Goal: Task Accomplishment & Management: Manage account settings

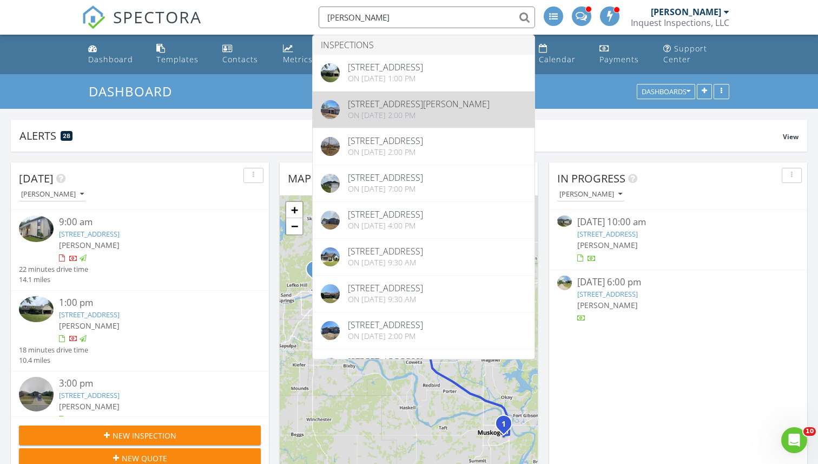
scroll to position [985, 819]
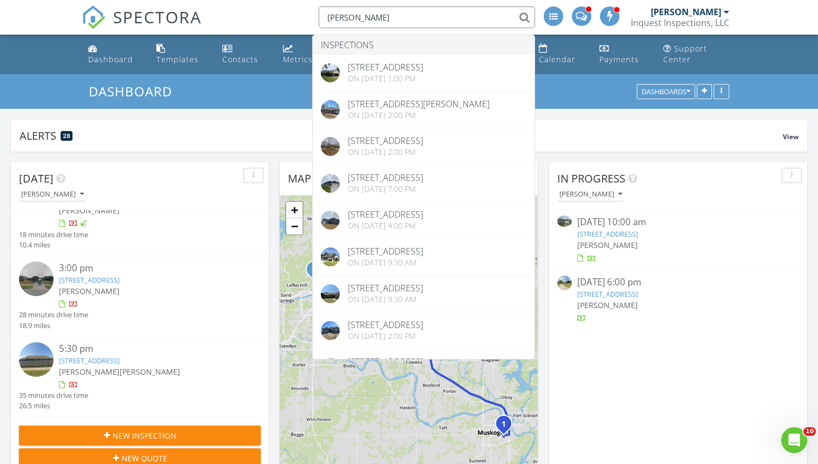
click at [38, 280] on img at bounding box center [36, 278] width 35 height 35
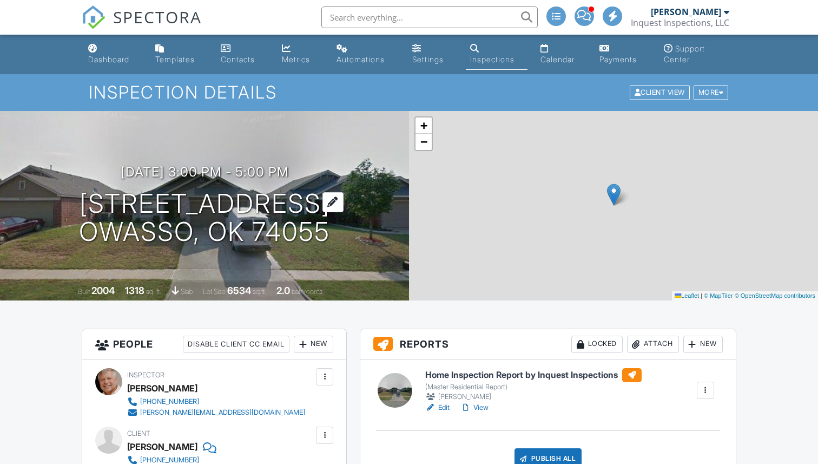
click at [183, 201] on h1 "9623 N 95th E Ave Owasso, OK 74055" at bounding box center [204, 217] width 251 height 57
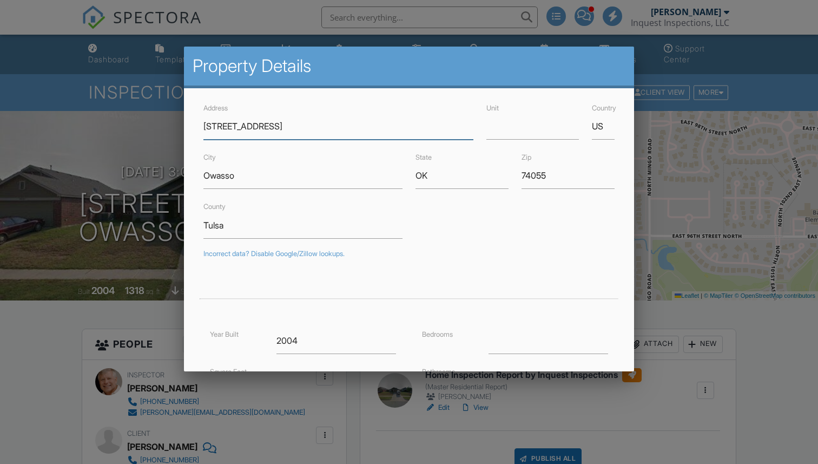
click at [222, 127] on input "9623 N 95th E Ave" at bounding box center [337, 126] width 269 height 27
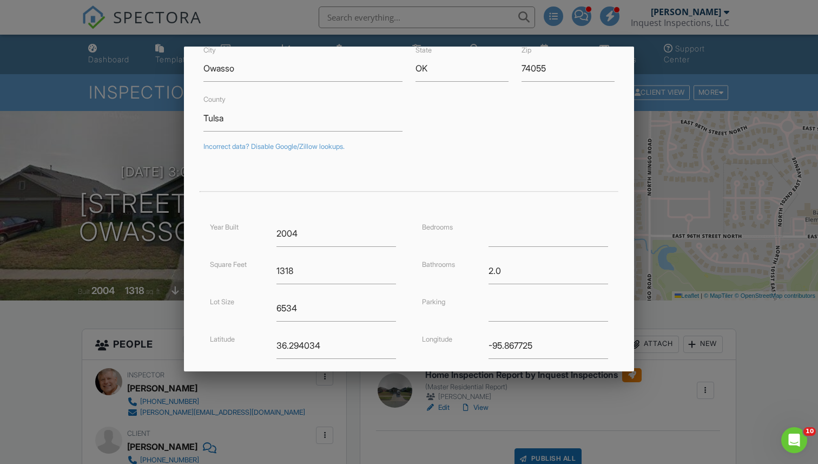
scroll to position [216, 0]
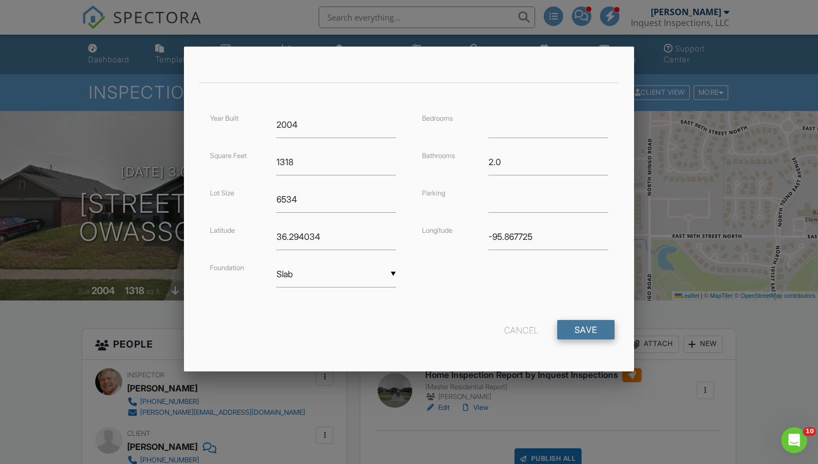
type input "9632 N 95th E Ave"
click at [584, 328] on input "Save" at bounding box center [585, 329] width 57 height 19
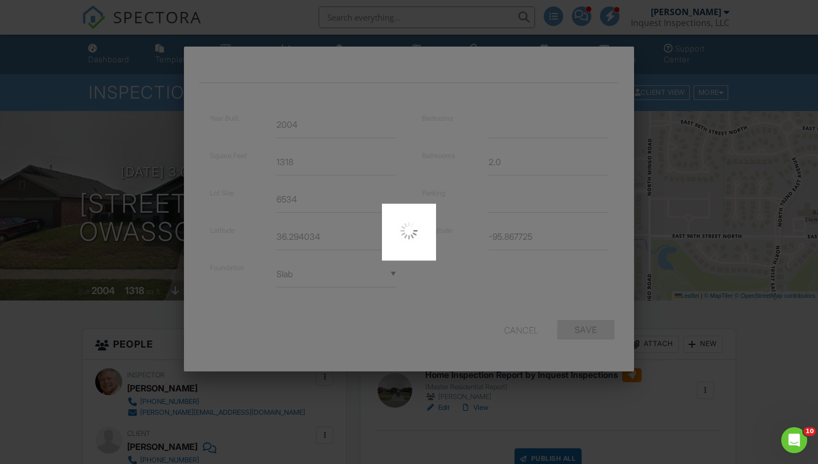
type input "36.2943298"
type input "-95.8682491"
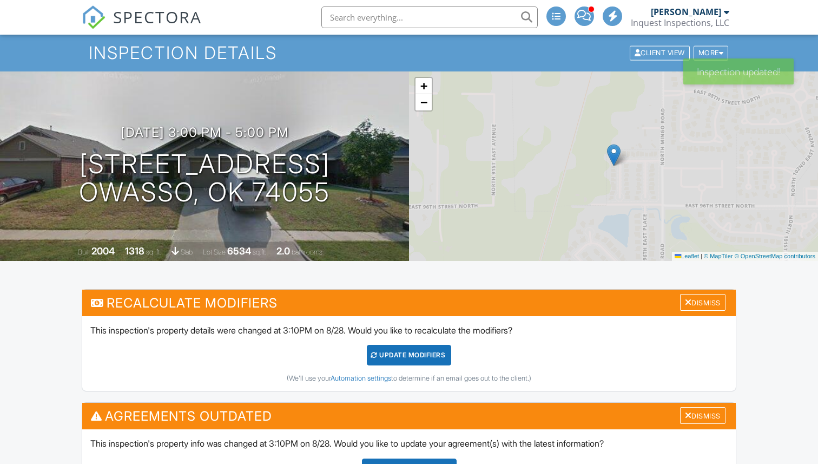
scroll to position [143, 0]
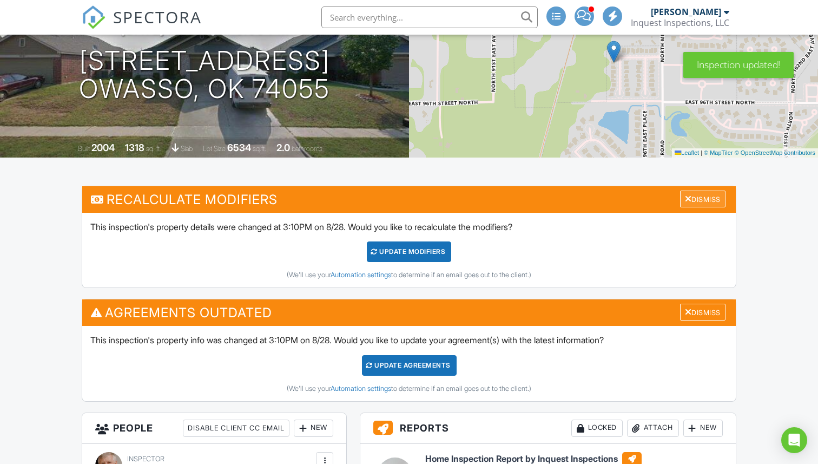
click at [699, 200] on div "Dismiss" at bounding box center [702, 198] width 45 height 17
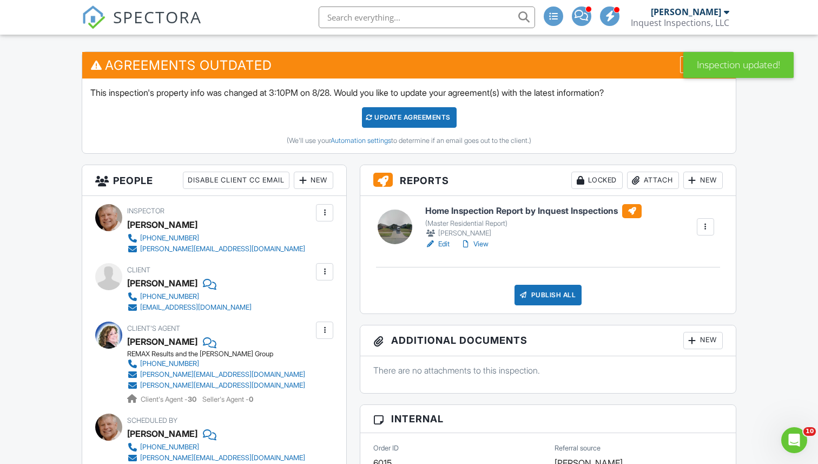
scroll to position [268, 0]
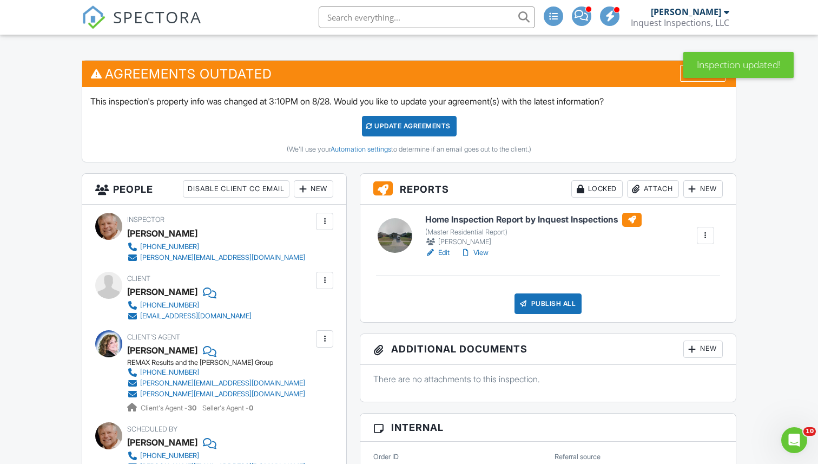
click at [399, 128] on div "Update Agreements" at bounding box center [409, 126] width 95 height 21
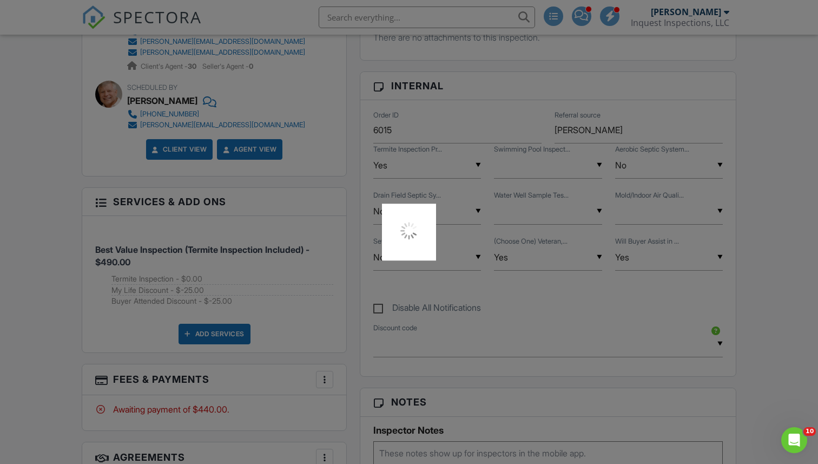
scroll to position [774, 0]
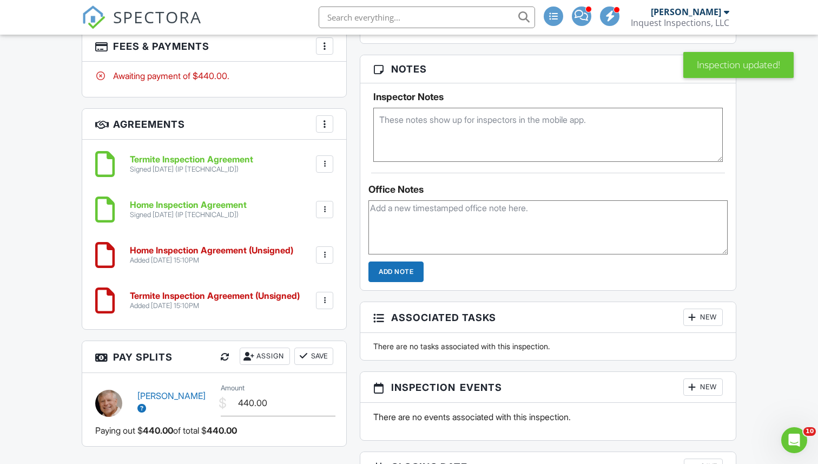
scroll to position [815, 0]
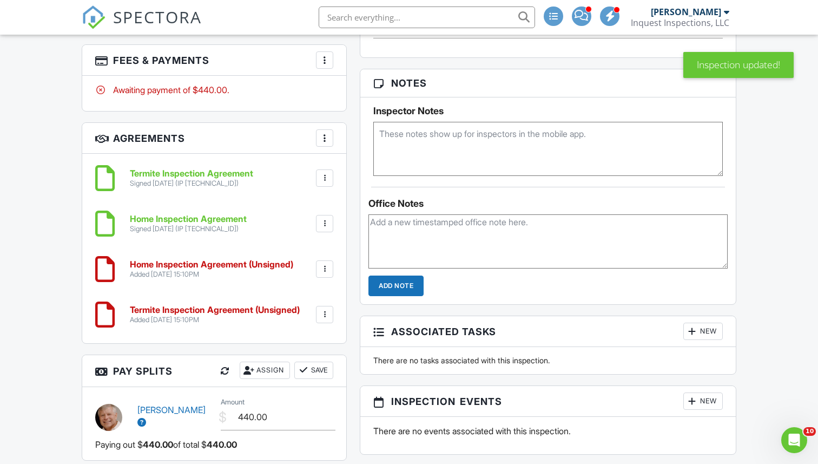
click at [326, 222] on div at bounding box center [324, 223] width 11 height 11
click at [295, 280] on li "Delete" at bounding box center [296, 280] width 62 height 27
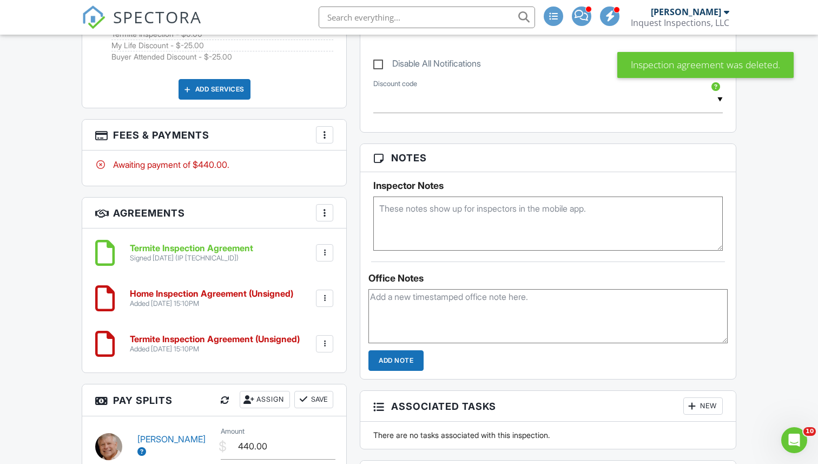
click at [325, 249] on div at bounding box center [324, 252] width 11 height 11
click at [292, 307] on li "Delete" at bounding box center [296, 309] width 62 height 27
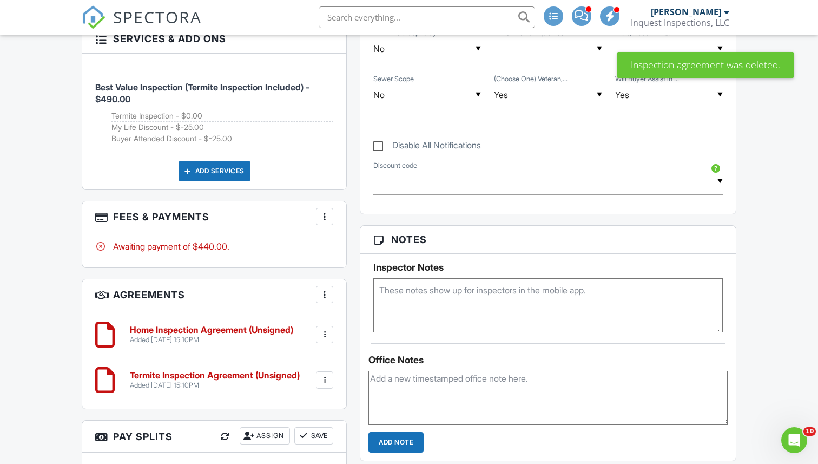
scroll to position [680, 0]
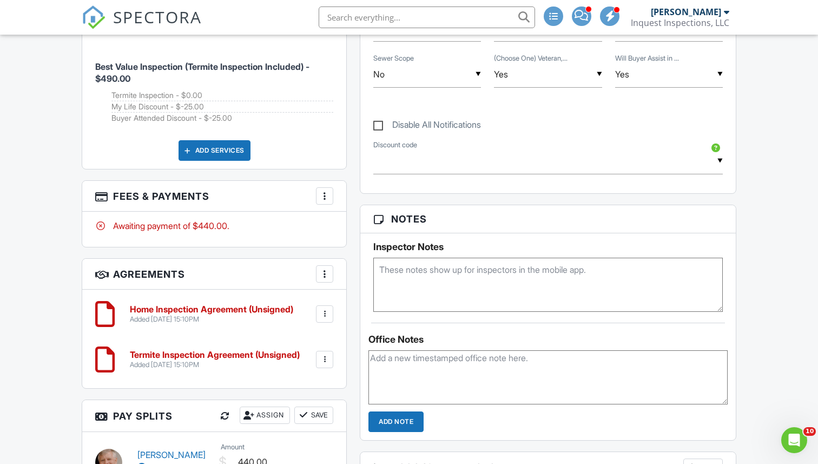
click at [324, 313] on div at bounding box center [324, 313] width 11 height 11
click at [295, 398] on li "Delete" at bounding box center [296, 397] width 62 height 27
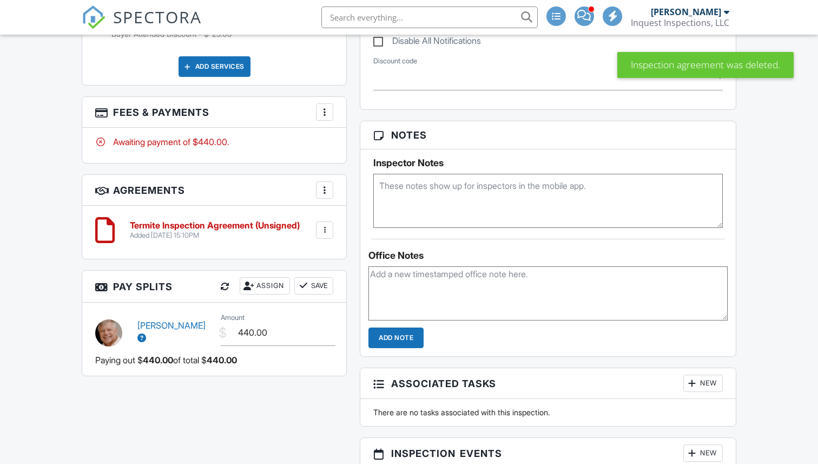
scroll to position [738, 0]
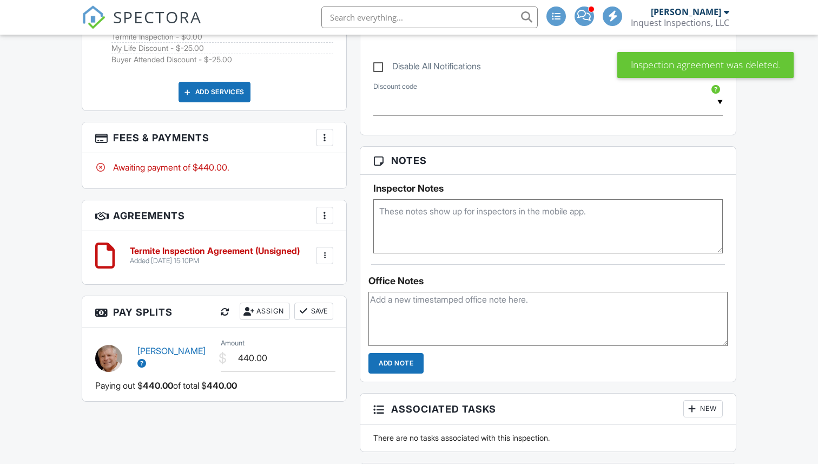
click at [321, 136] on div at bounding box center [324, 137] width 11 height 11
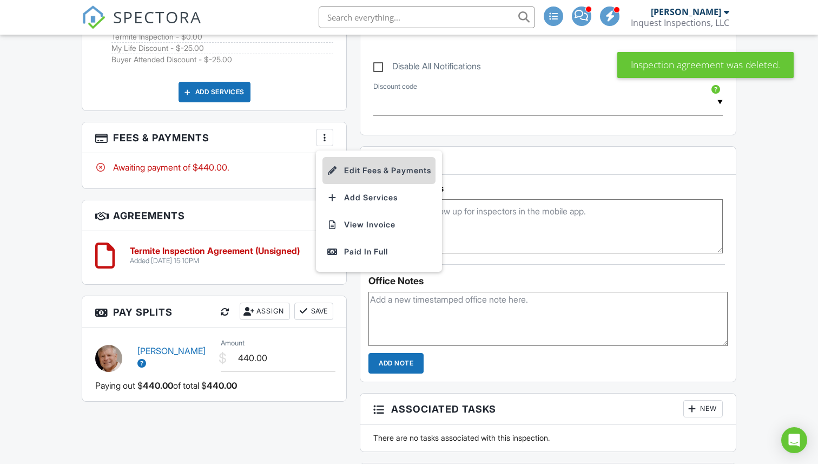
click at [362, 168] on li "Edit Fees & Payments" at bounding box center [378, 170] width 113 height 27
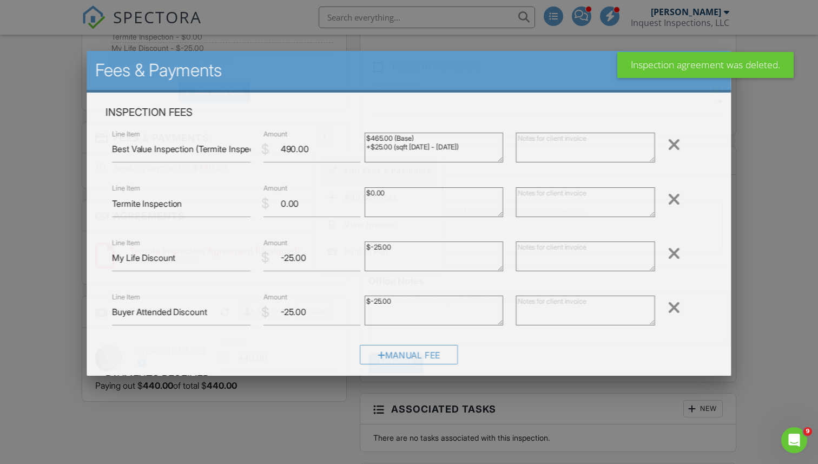
scroll to position [0, 0]
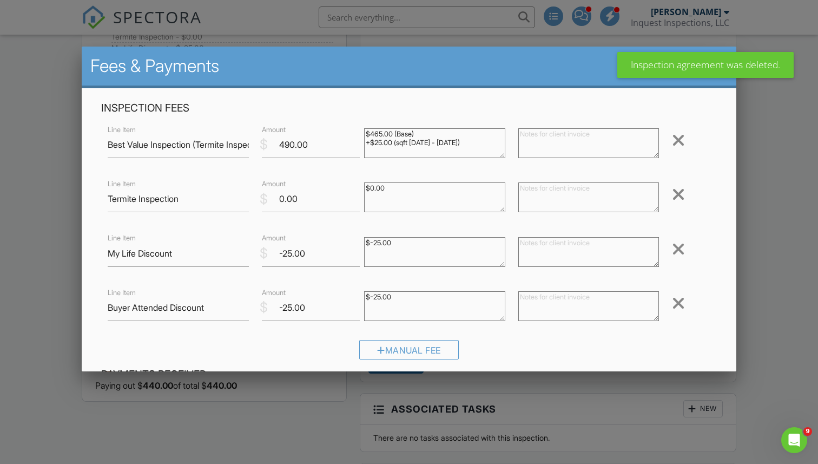
click at [680, 135] on div at bounding box center [678, 139] width 13 height 17
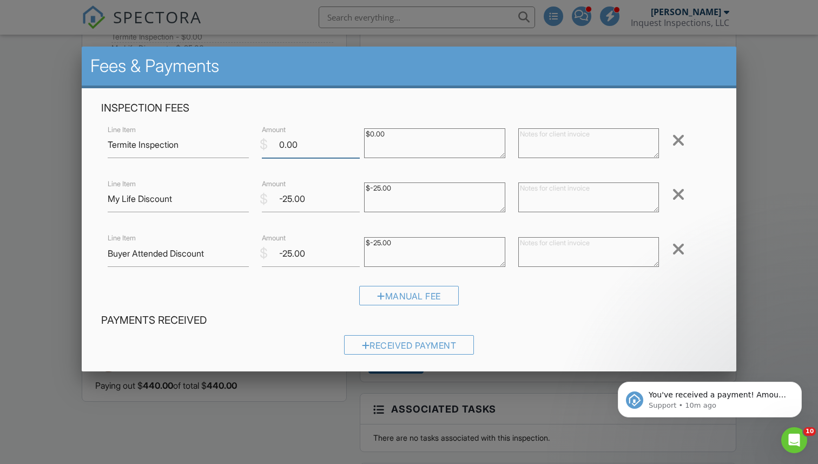
click at [283, 148] on input "0.00" at bounding box center [311, 144] width 98 height 27
type input "125.00"
click at [680, 195] on div at bounding box center [678, 194] width 13 height 17
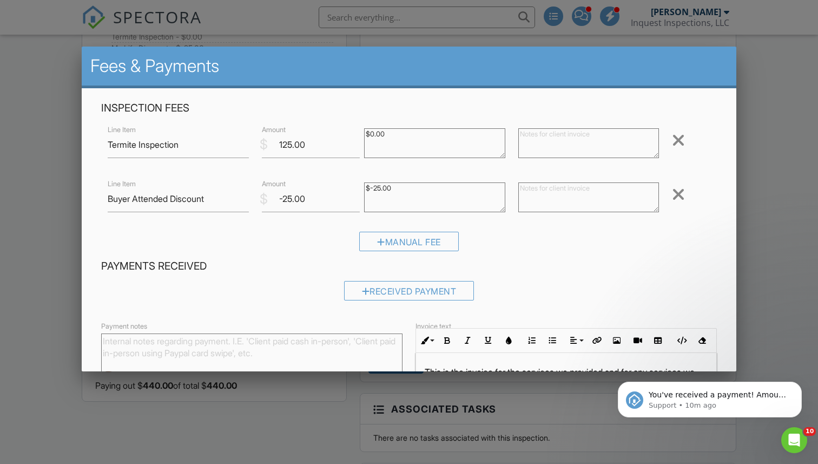
click at [679, 196] on div at bounding box center [678, 194] width 13 height 17
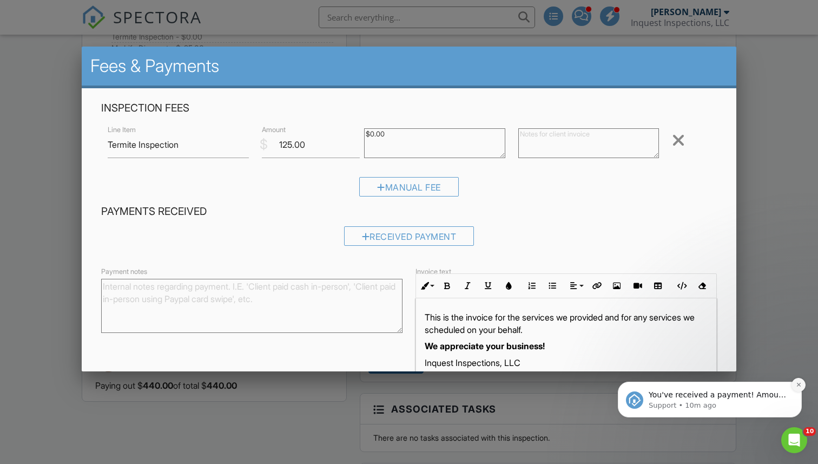
click at [800, 384] on icon "Dismiss notification" at bounding box center [799, 384] width 6 height 6
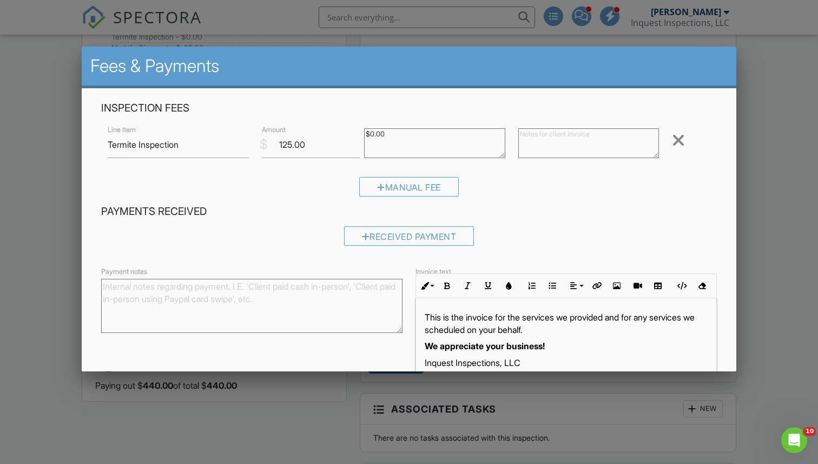
scroll to position [60, 0]
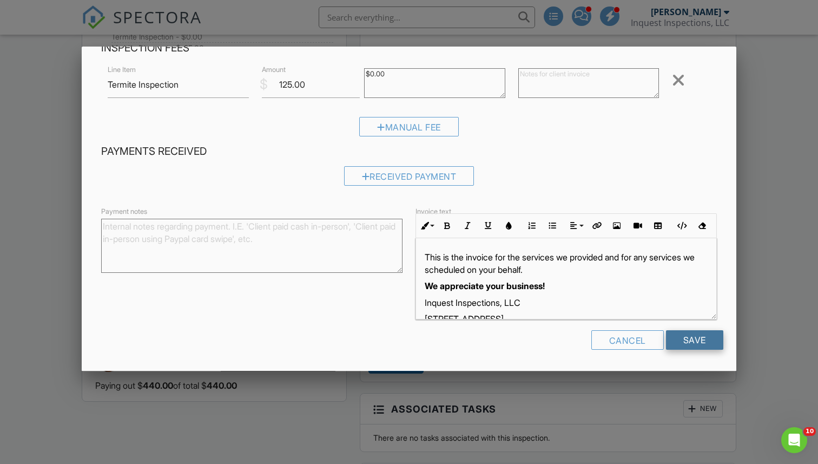
click at [688, 339] on input "Save" at bounding box center [694, 339] width 57 height 19
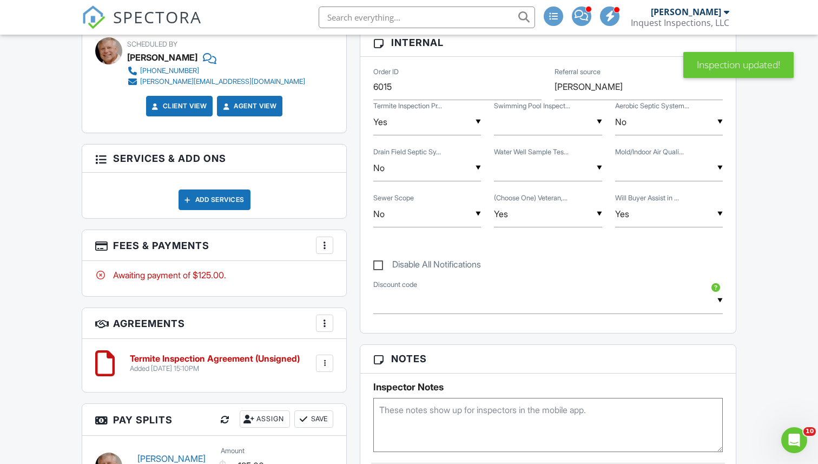
click at [326, 243] on div at bounding box center [324, 245] width 11 height 11
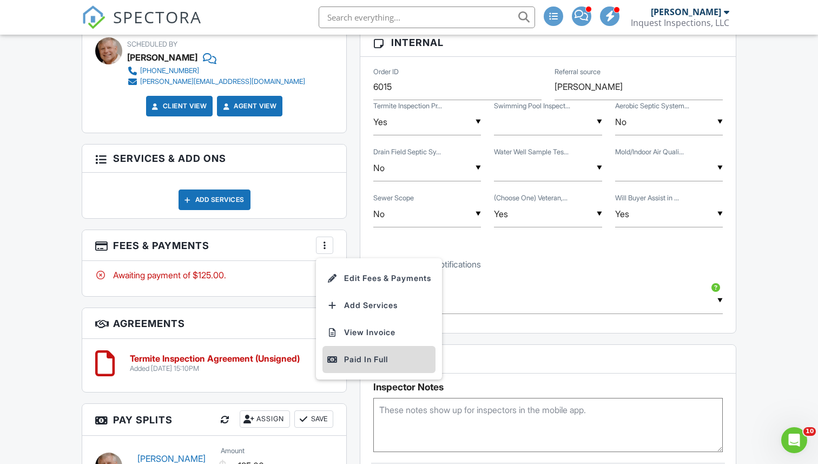
click at [358, 361] on div "Paid In Full" at bounding box center [379, 359] width 104 height 13
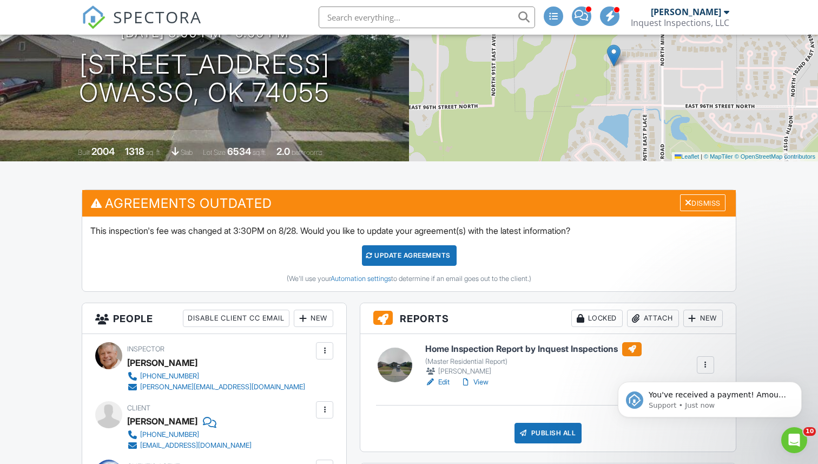
scroll to position [175, 0]
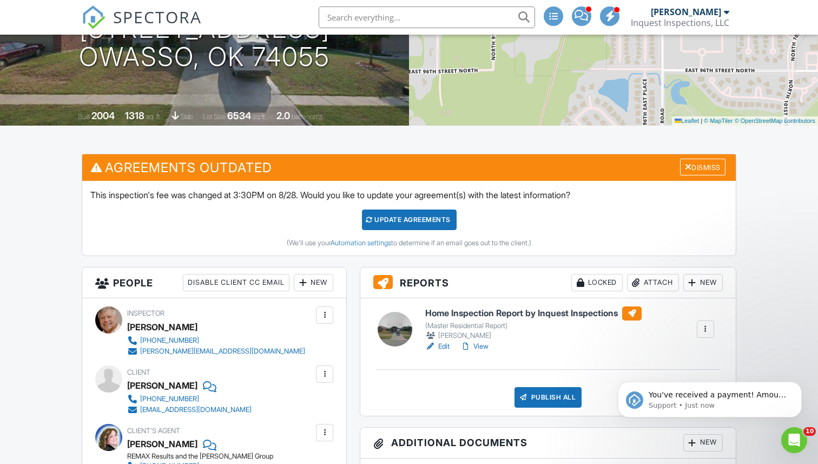
click at [393, 220] on div "Update Agreements" at bounding box center [409, 219] width 95 height 21
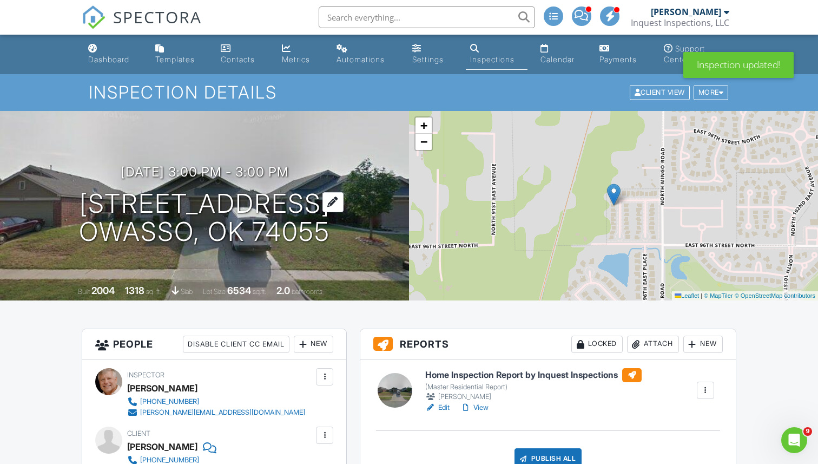
click at [189, 203] on h1 "9632 N 95th E Ave Owasso, OK 74055" at bounding box center [204, 217] width 251 height 57
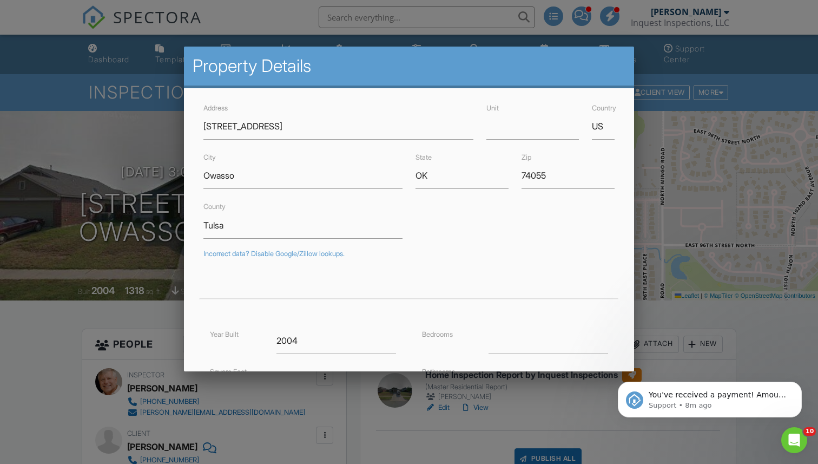
click at [109, 219] on div at bounding box center [409, 235] width 818 height 579
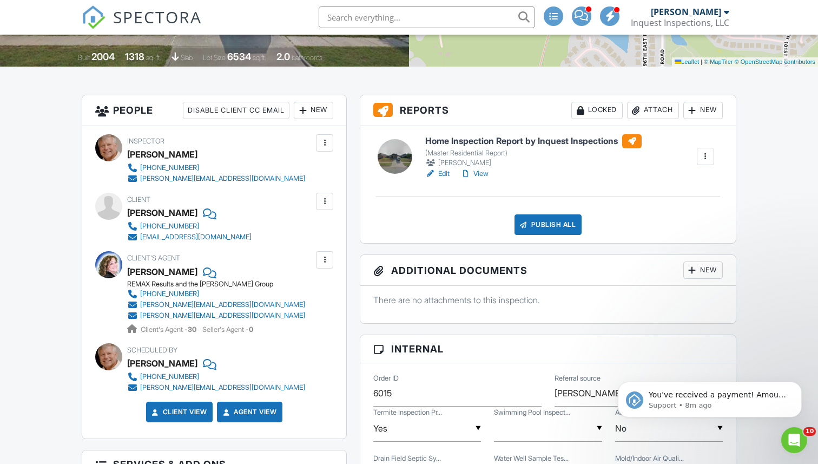
scroll to position [275, 0]
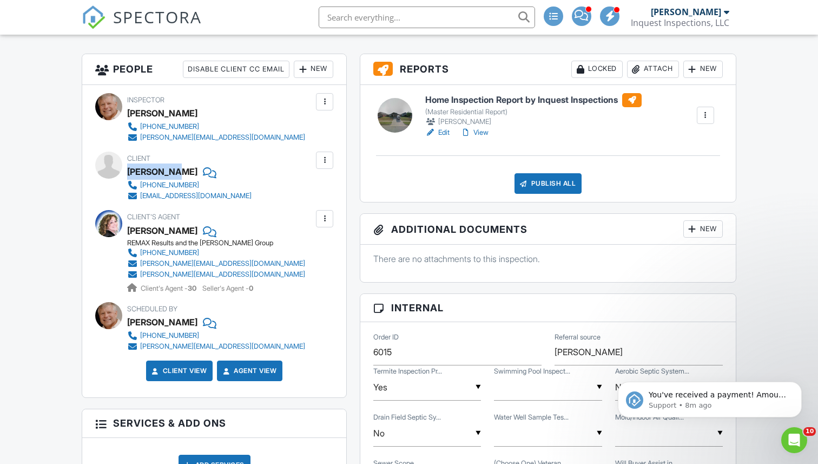
drag, startPoint x: 127, startPoint y: 169, endPoint x: 179, endPoint y: 171, distance: 52.0
click at [179, 171] on div "Emma Smith" at bounding box center [162, 171] width 70 height 16
copy div "Emma Smith"
click at [708, 116] on div at bounding box center [705, 115] width 11 height 11
click at [650, 221] on div "Delete" at bounding box center [658, 221] width 23 height 12
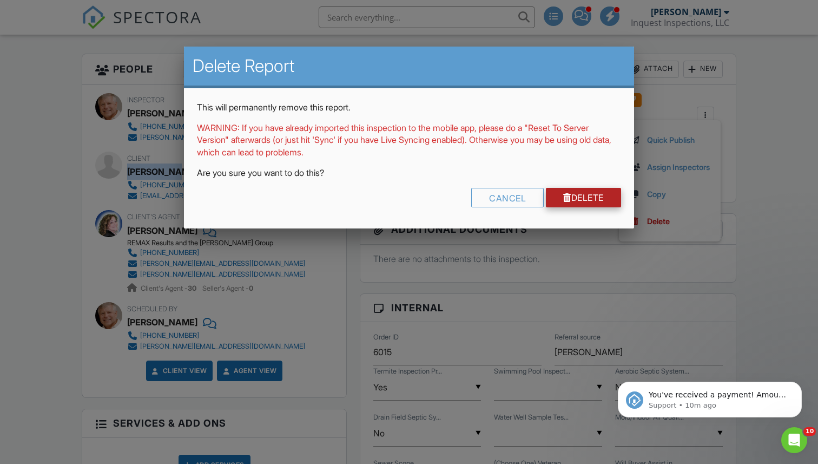
click at [575, 200] on link "Delete" at bounding box center [583, 197] width 75 height 19
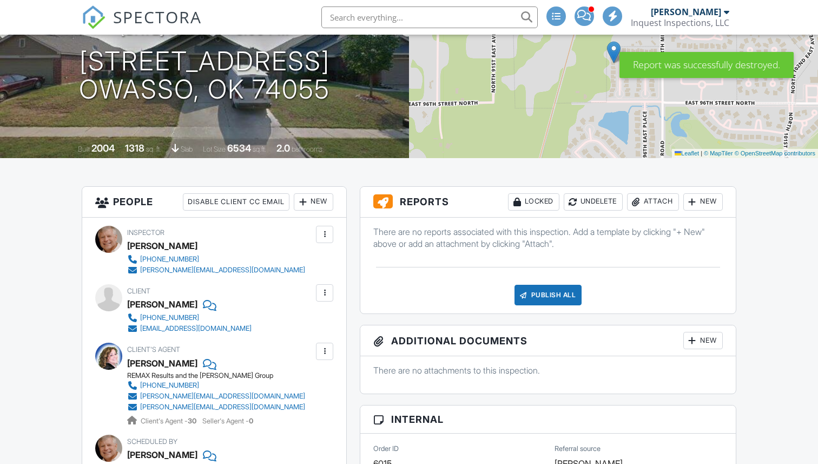
scroll to position [150, 0]
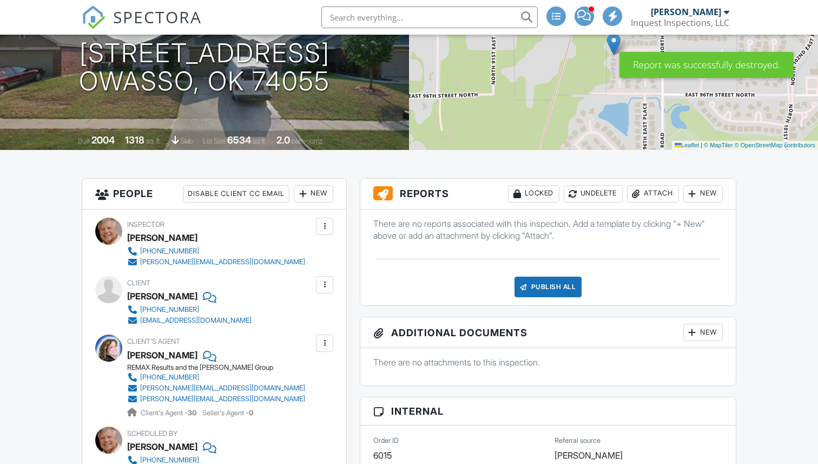
click at [652, 195] on div "Attach" at bounding box center [653, 193] width 52 height 17
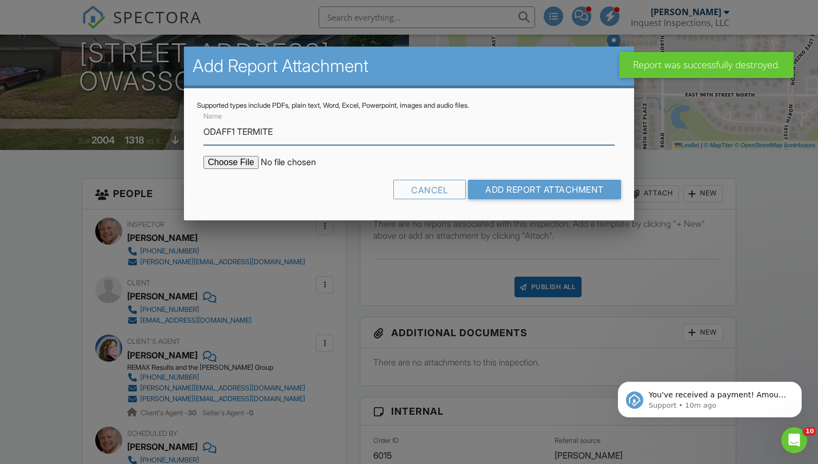
scroll to position [0, 0]
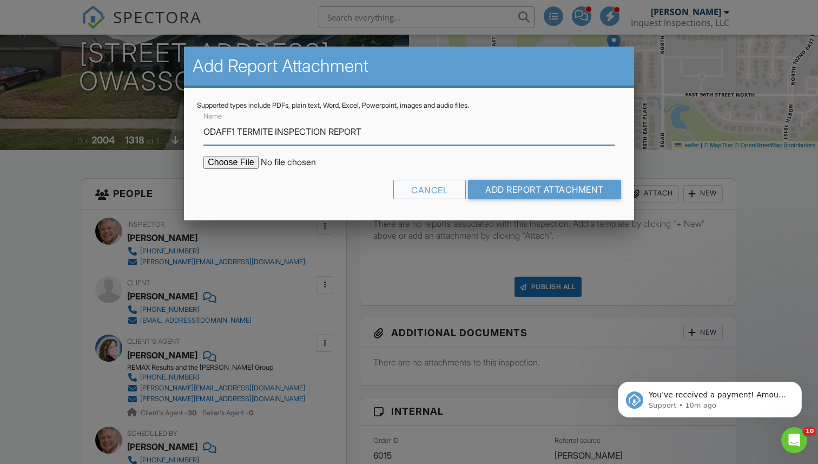
type input "ODAFF1 TERMITE INSPECTION REPORT"
click at [230, 159] on input "file" at bounding box center [295, 162] width 184 height 13
type input "C:\fakepath\Emma Smith ODAFF1 Termite Inspection .pdf"
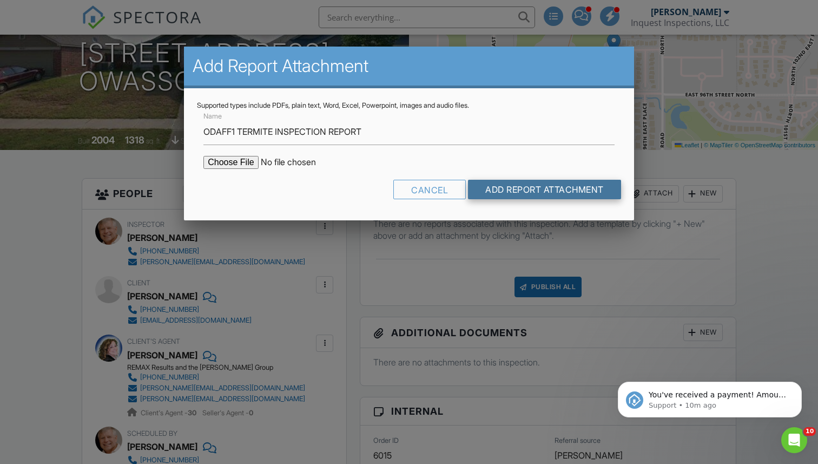
click at [516, 190] on input "Add Report Attachment" at bounding box center [544, 189] width 153 height 19
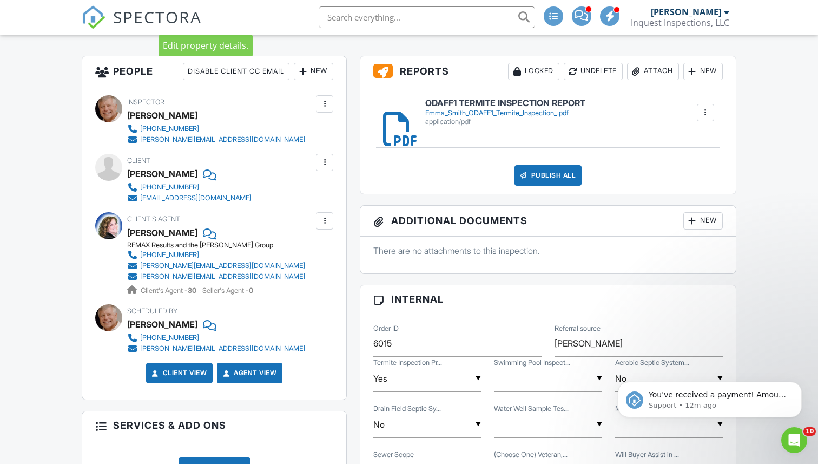
scroll to position [319, 0]
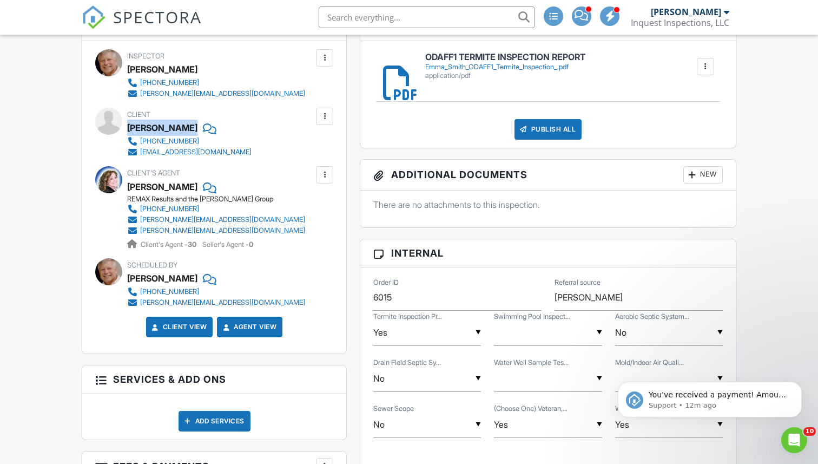
drag, startPoint x: 128, startPoint y: 128, endPoint x: 210, endPoint y: 128, distance: 82.2
click at [210, 128] on div "[PERSON_NAME]" at bounding box center [193, 128] width 133 height 16
copy div "[PERSON_NAME]"
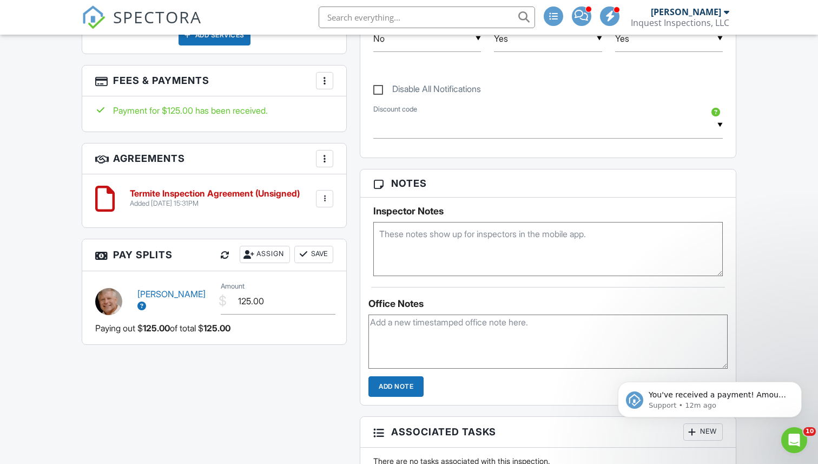
scroll to position [671, 0]
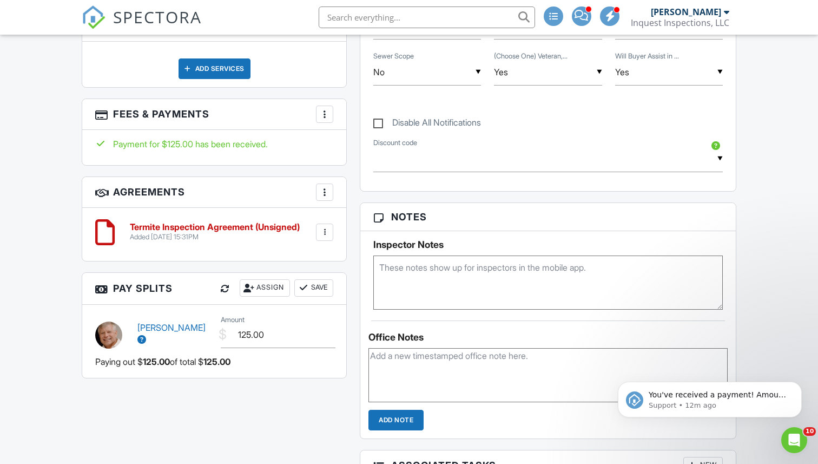
click at [321, 111] on div at bounding box center [324, 114] width 11 height 11
click at [360, 196] on li "View Invoice" at bounding box center [378, 201] width 113 height 27
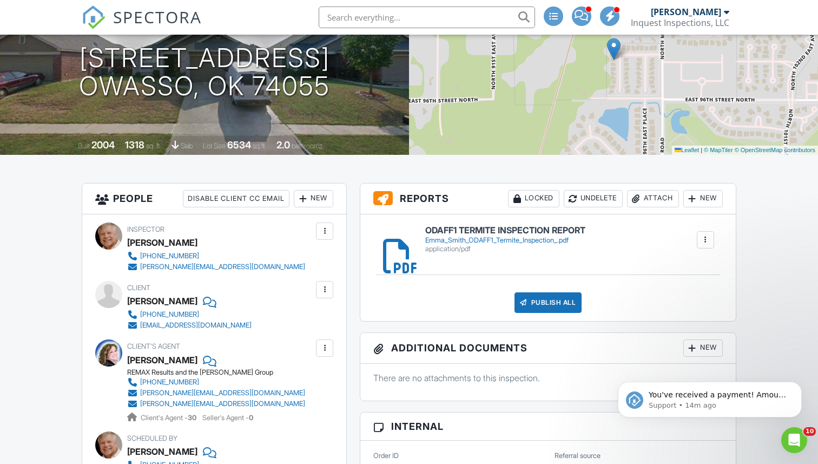
scroll to position [144, 0]
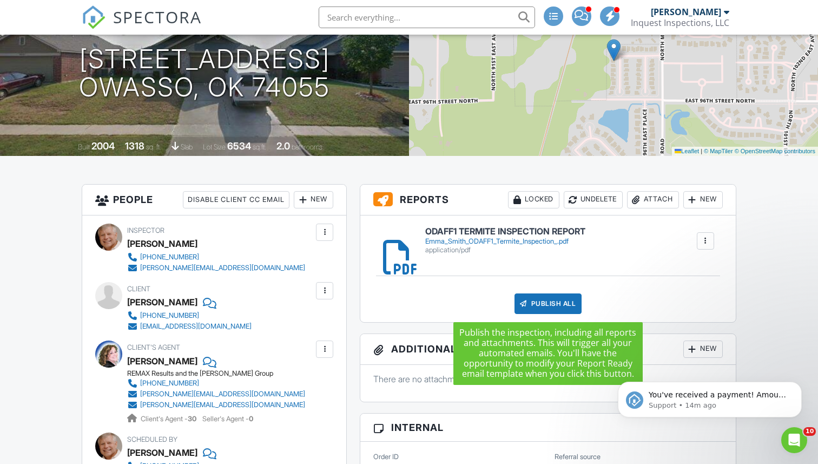
click at [534, 301] on div "Publish All" at bounding box center [549, 303] width 68 height 21
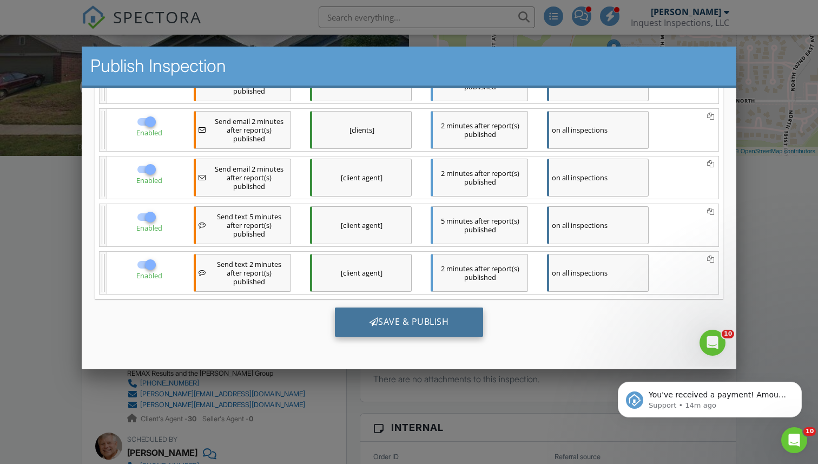
scroll to position [0, 0]
click at [397, 320] on div "Save & Publish" at bounding box center [409, 321] width 149 height 29
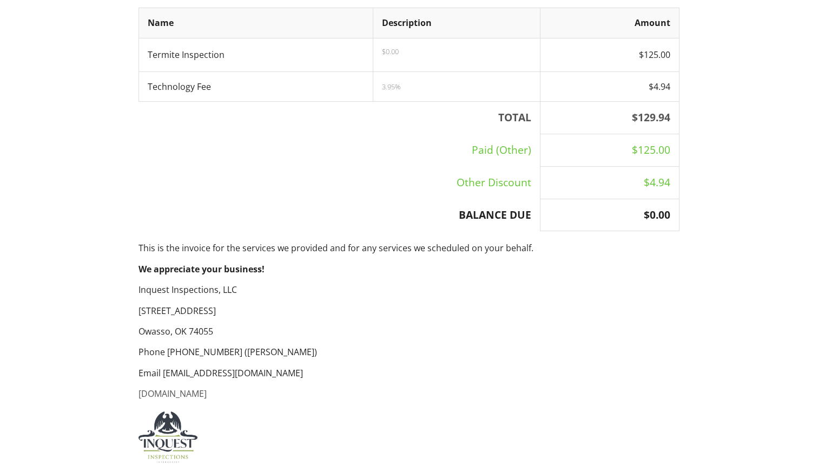
scroll to position [400, 0]
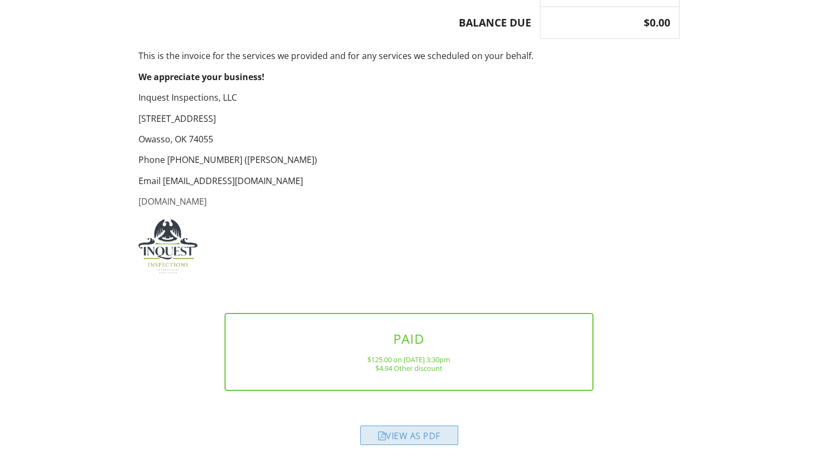
click at [398, 436] on div "View as PDF" at bounding box center [409, 434] width 98 height 19
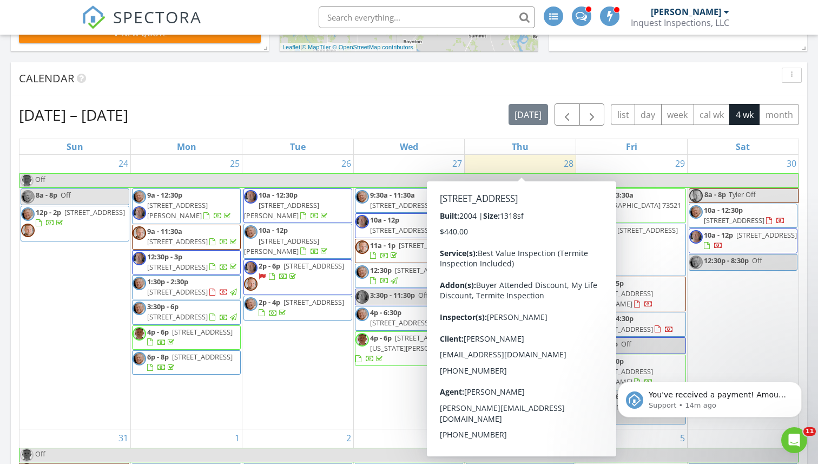
scroll to position [985, 819]
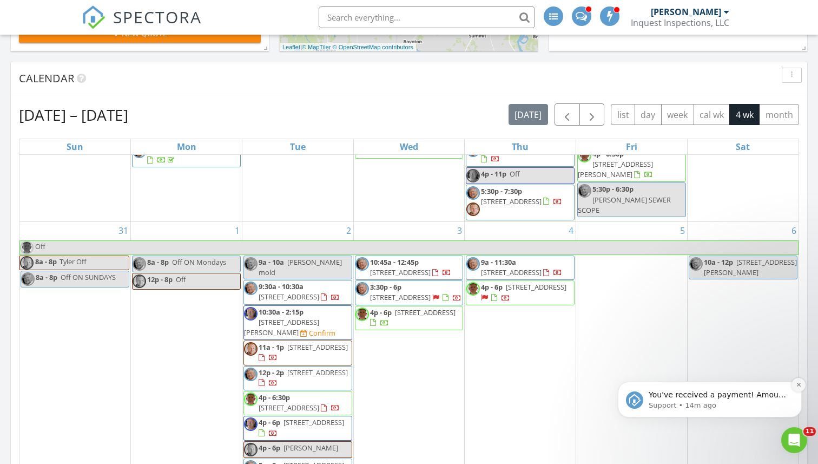
click at [797, 381] on button "Dismiss notification" at bounding box center [799, 385] width 14 height 14
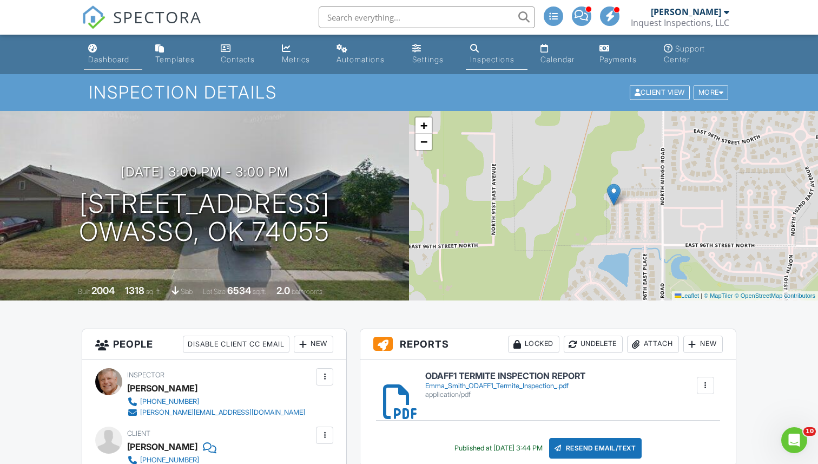
click at [106, 60] on div "Dashboard" at bounding box center [108, 59] width 41 height 9
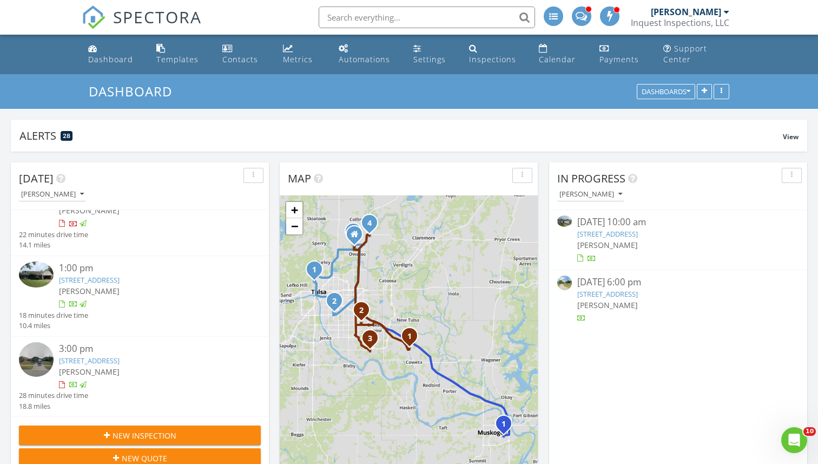
scroll to position [115, 0]
click at [41, 357] on img at bounding box center [36, 359] width 35 height 35
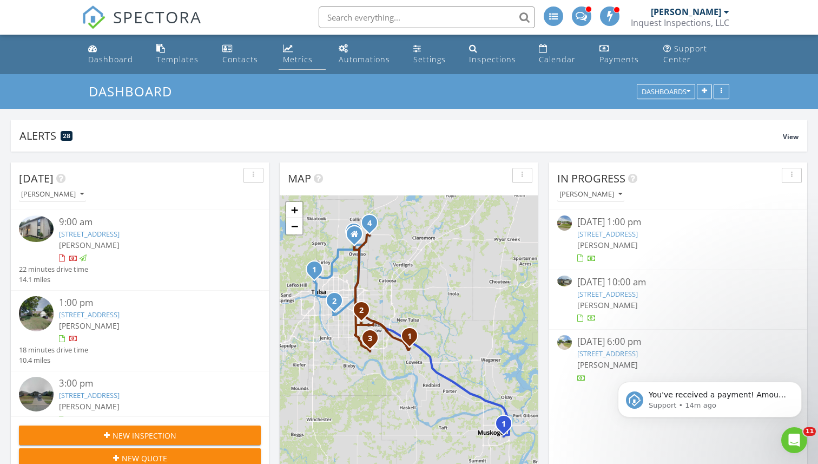
scroll to position [985, 819]
click at [798, 385] on icon "Dismiss notification" at bounding box center [799, 384] width 6 height 6
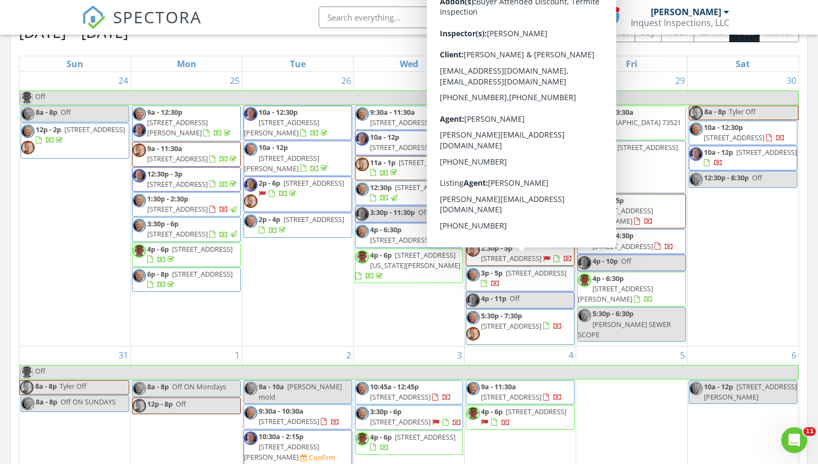
scroll to position [7, 0]
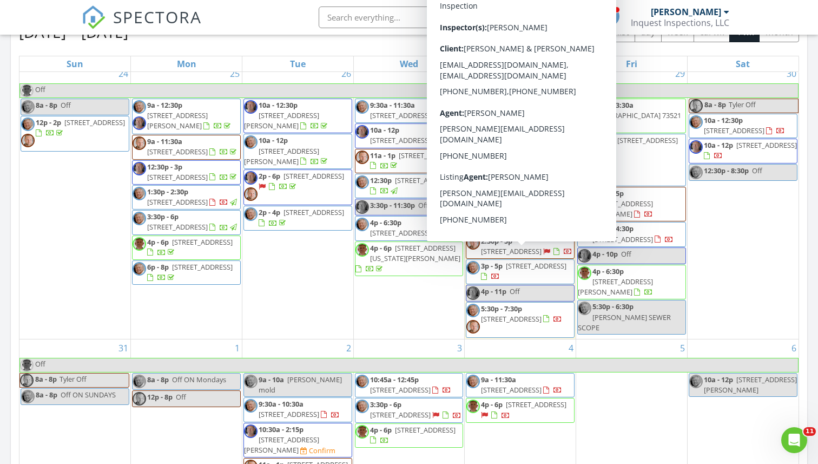
click at [816, 223] on div "[DATE] [PERSON_NAME] 9:00 am [STREET_ADDRESS] [PERSON_NAME] 22 minutes drive ti…" at bounding box center [409, 136] width 818 height 985
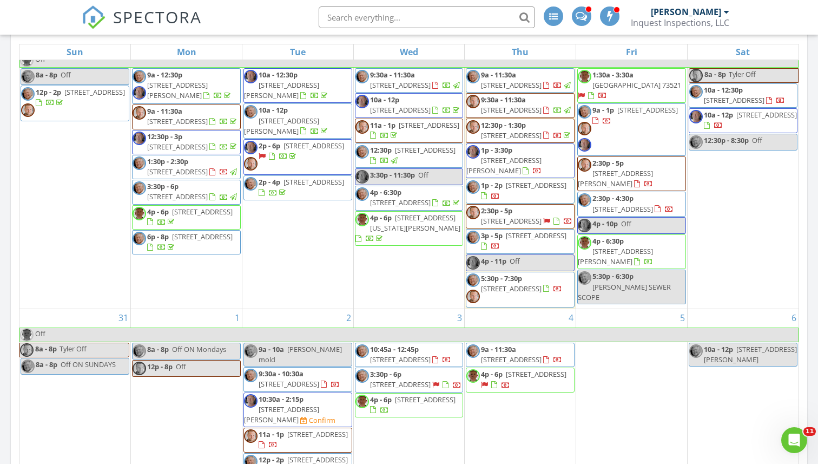
scroll to position [0, 0]
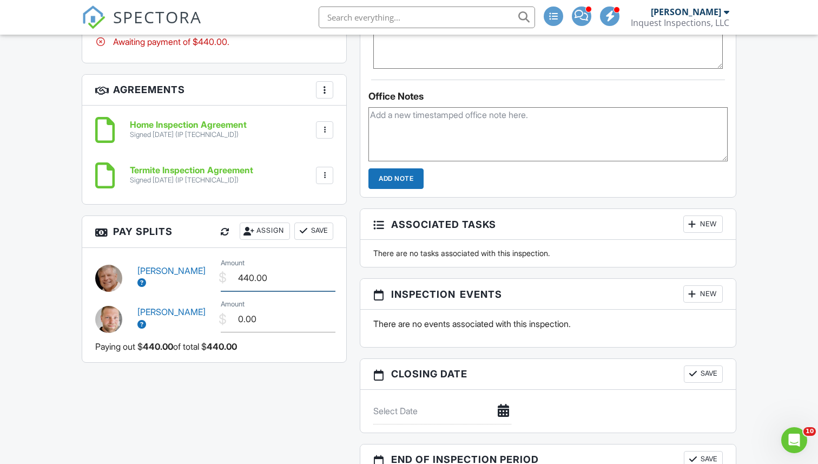
click at [243, 278] on input "440.00" at bounding box center [278, 278] width 115 height 27
type input "140.00"
click at [239, 320] on input "0.00" at bounding box center [278, 319] width 115 height 27
click at [308, 232] on button "Save" at bounding box center [313, 230] width 39 height 17
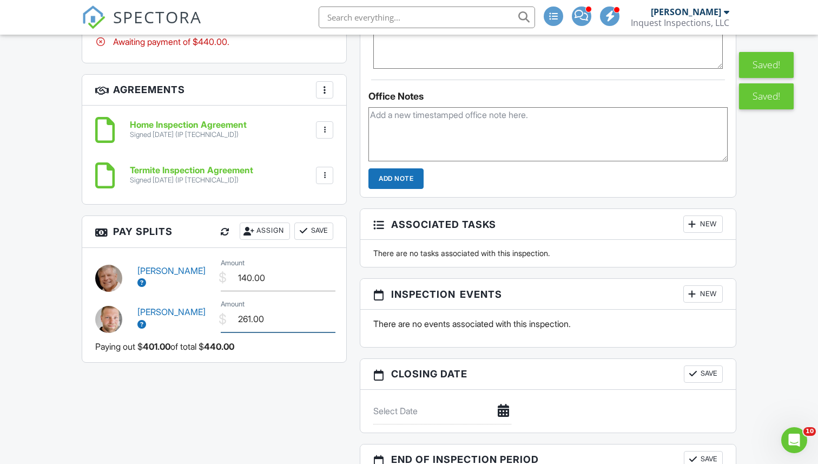
click at [251, 321] on input "261.00" at bounding box center [278, 319] width 115 height 27
type input "261.00"
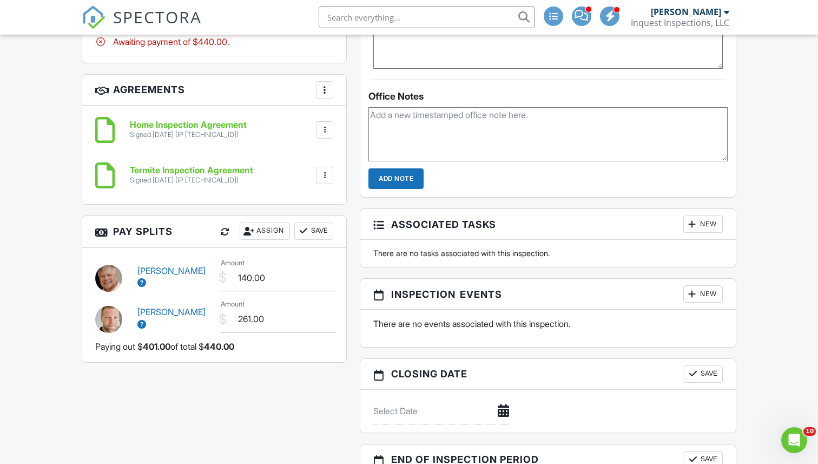
click at [313, 233] on button "Save" at bounding box center [313, 230] width 39 height 17
